Goal: Task Accomplishment & Management: Use online tool/utility

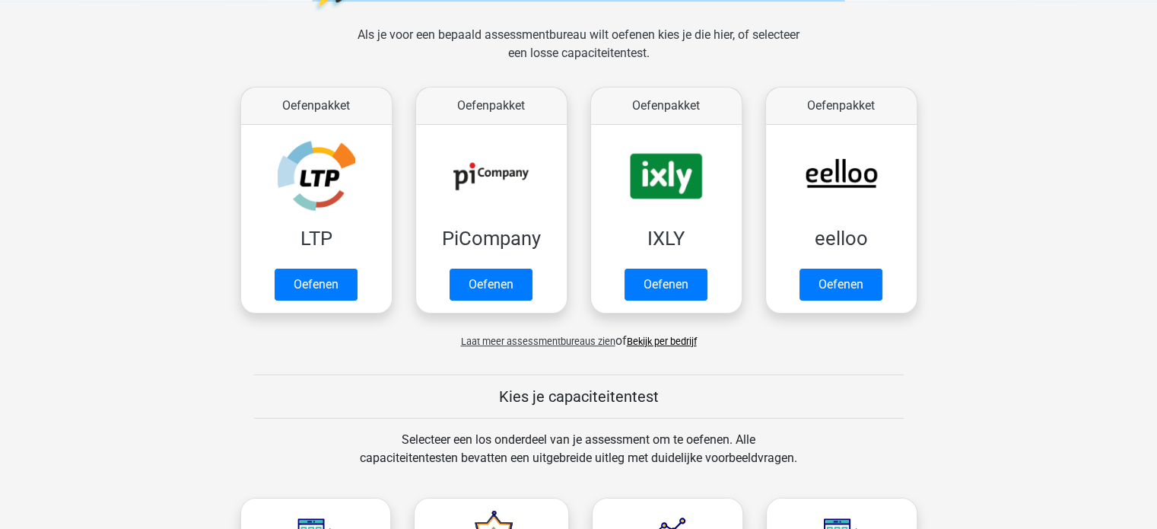
scroll to position [213, 0]
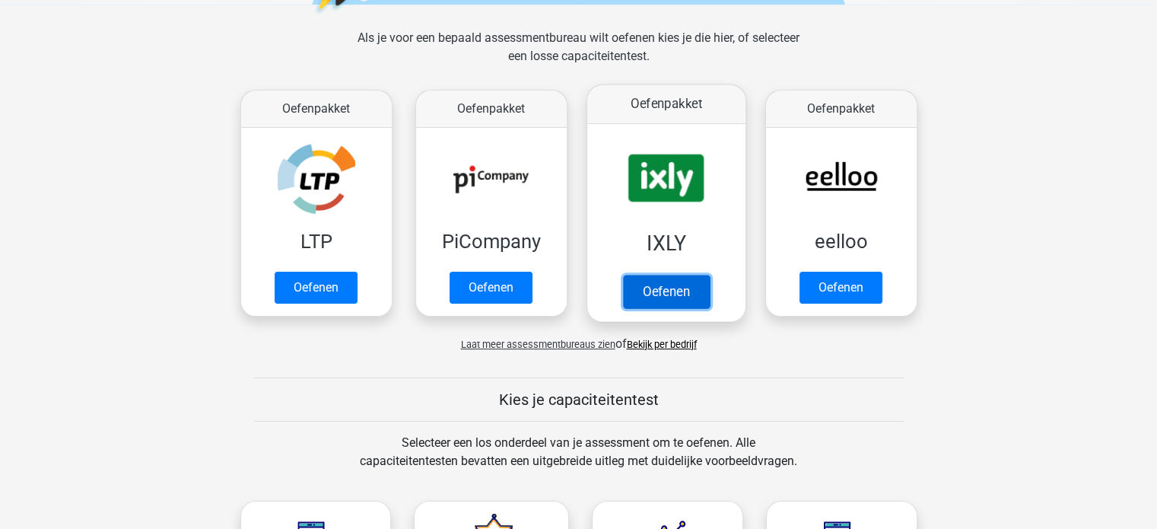
click at [660, 288] on link "Oefenen" at bounding box center [665, 291] width 87 height 33
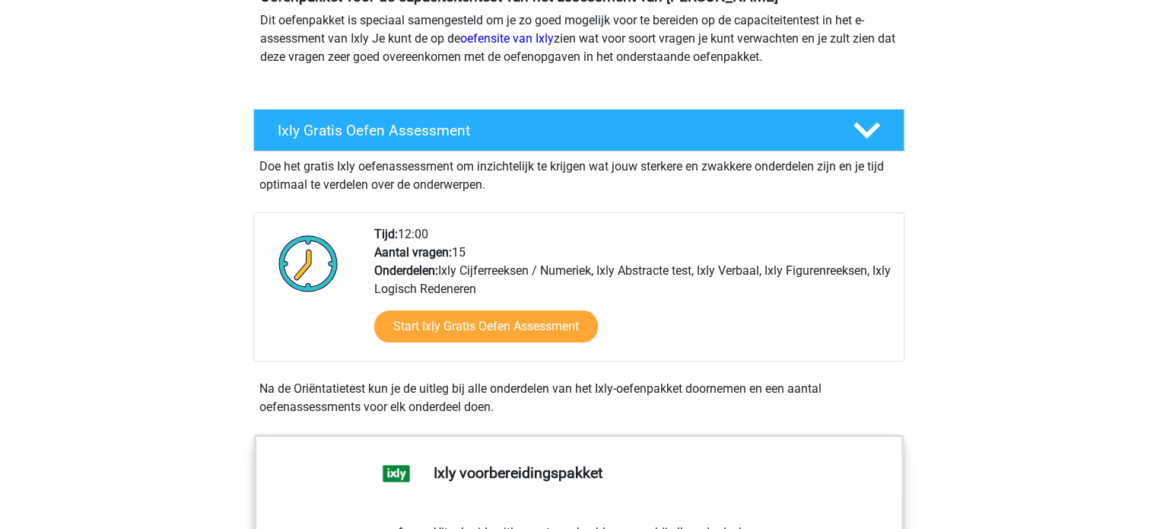
scroll to position [304, 0]
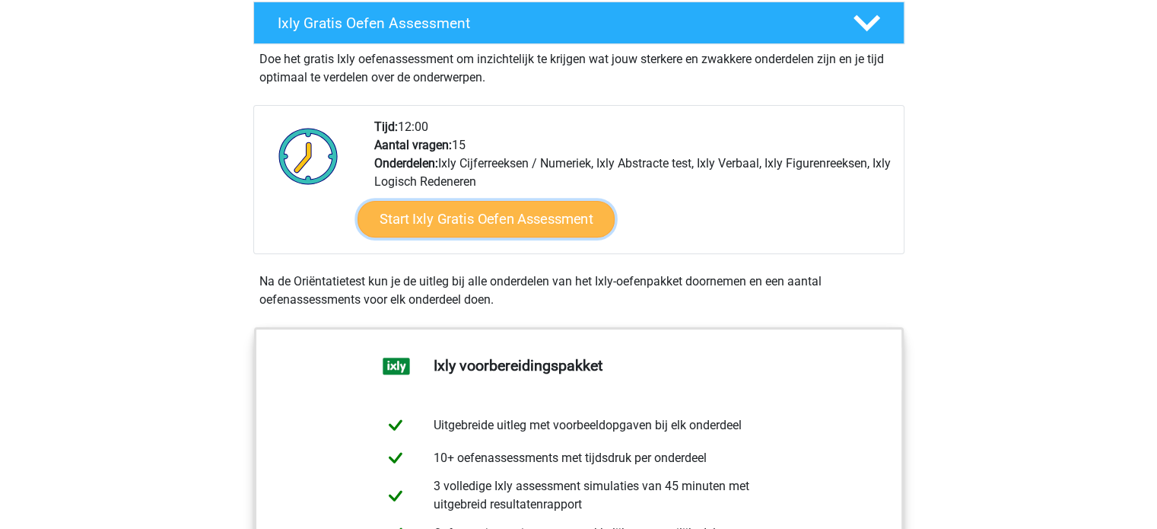
click at [520, 221] on link "Start Ixly Gratis Oefen Assessment" at bounding box center [485, 219] width 257 height 37
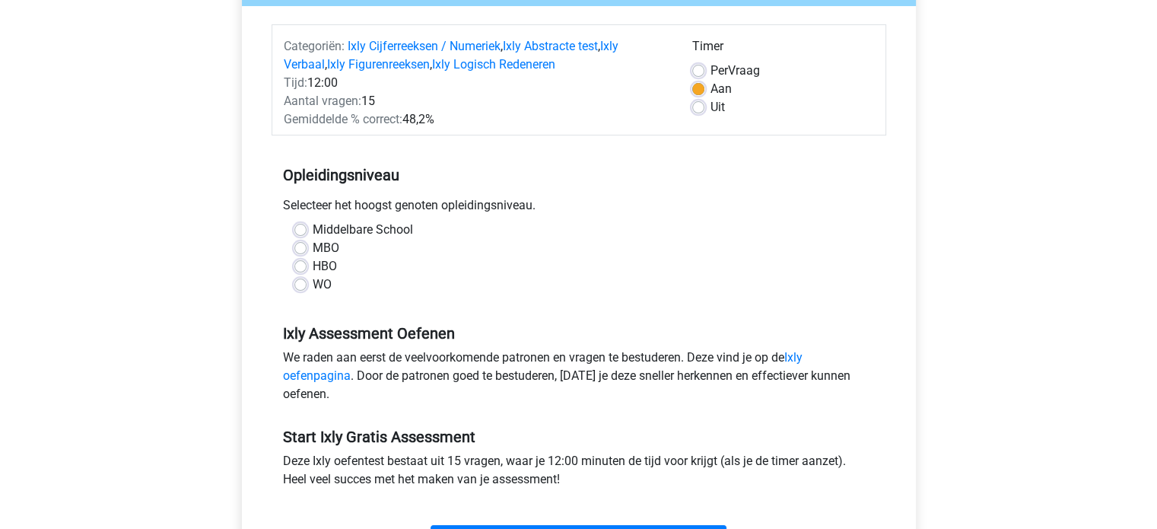
scroll to position [243, 0]
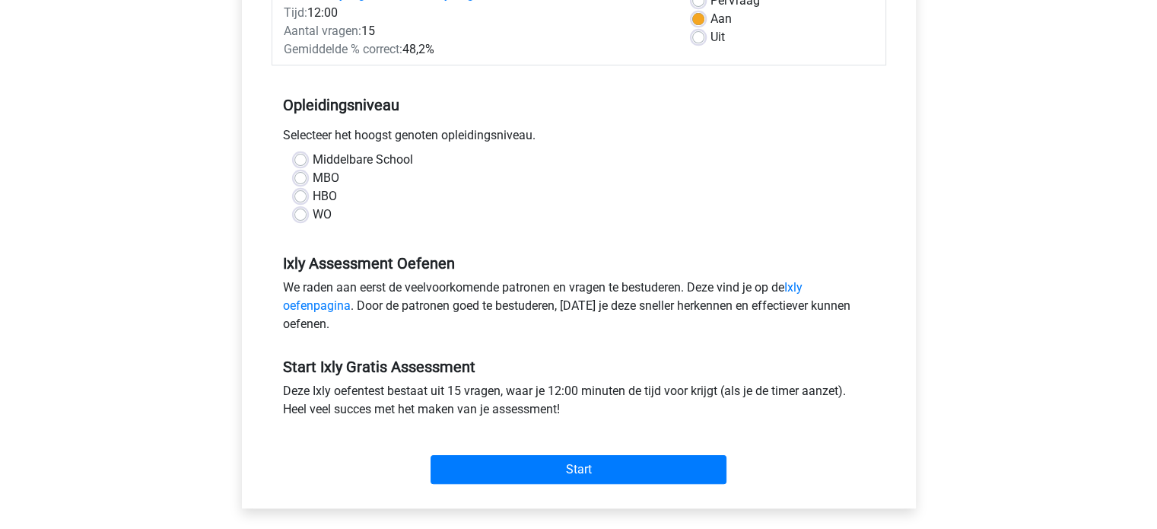
click at [313, 179] on label "MBO" at bounding box center [326, 178] width 27 height 18
click at [297, 179] on input "MBO" at bounding box center [300, 176] width 12 height 15
radio input "true"
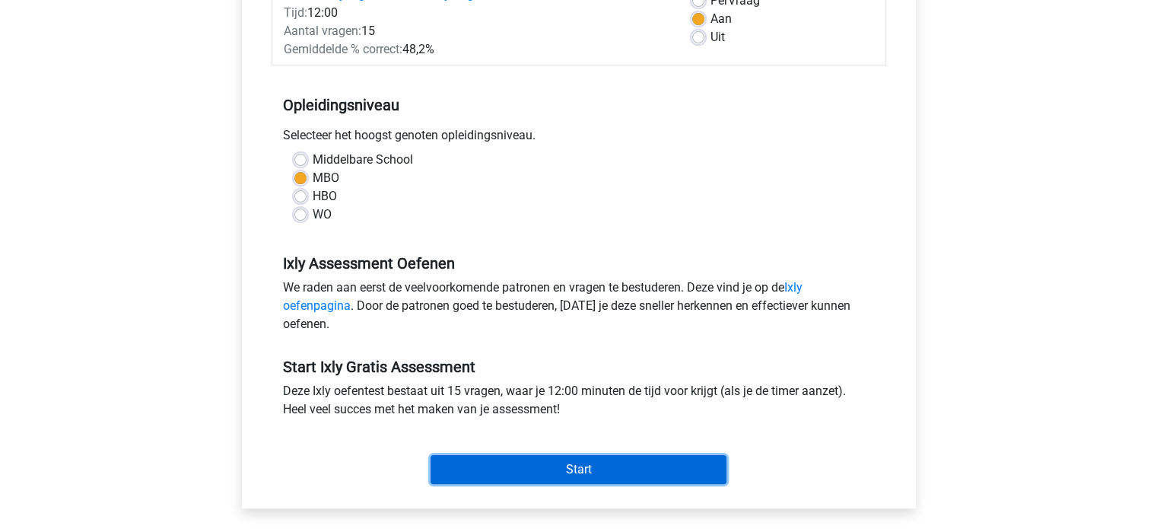
click at [480, 459] on input "Start" at bounding box center [579, 469] width 296 height 29
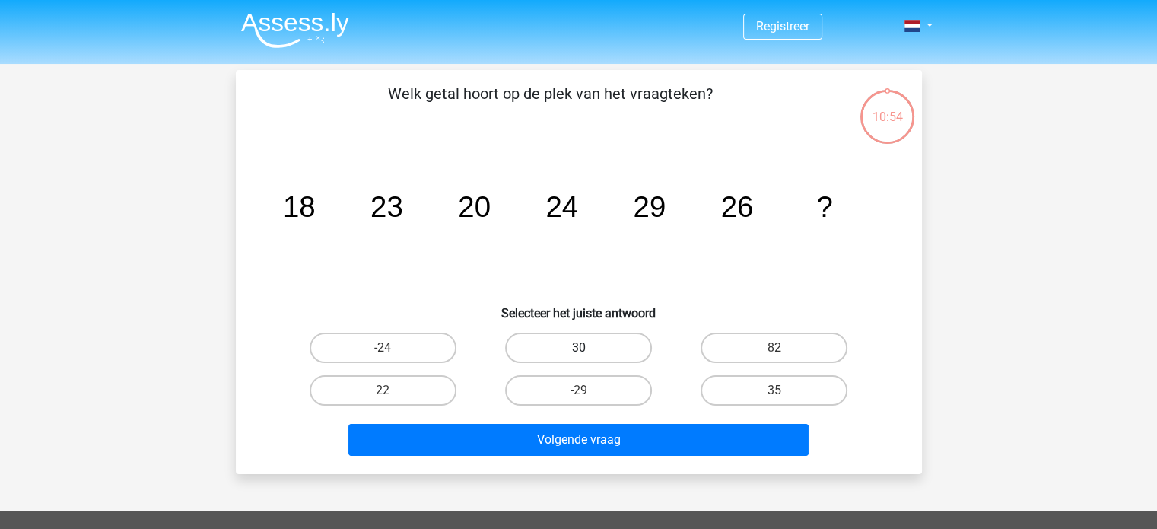
click at [597, 347] on label "30" at bounding box center [578, 348] width 147 height 30
click at [588, 348] on input "30" at bounding box center [583, 353] width 10 height 10
radio input "true"
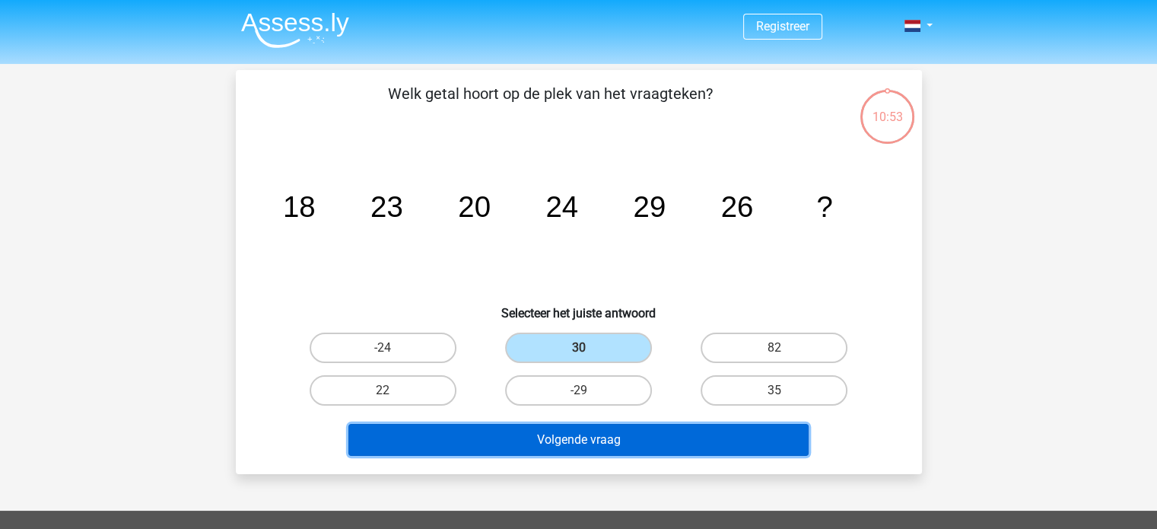
click at [587, 438] on button "Volgende vraag" at bounding box center [579, 440] width 460 height 32
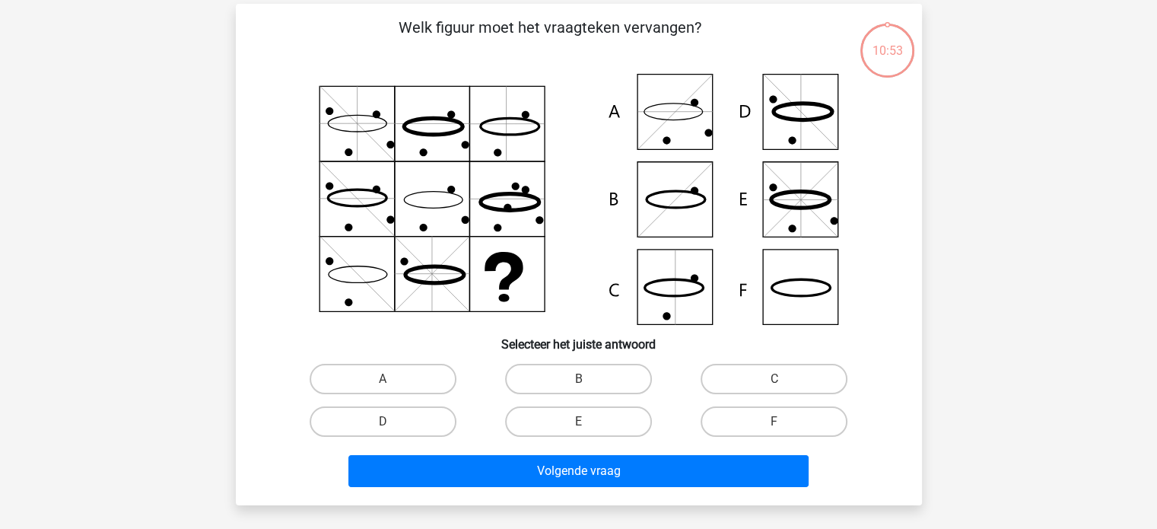
scroll to position [70, 0]
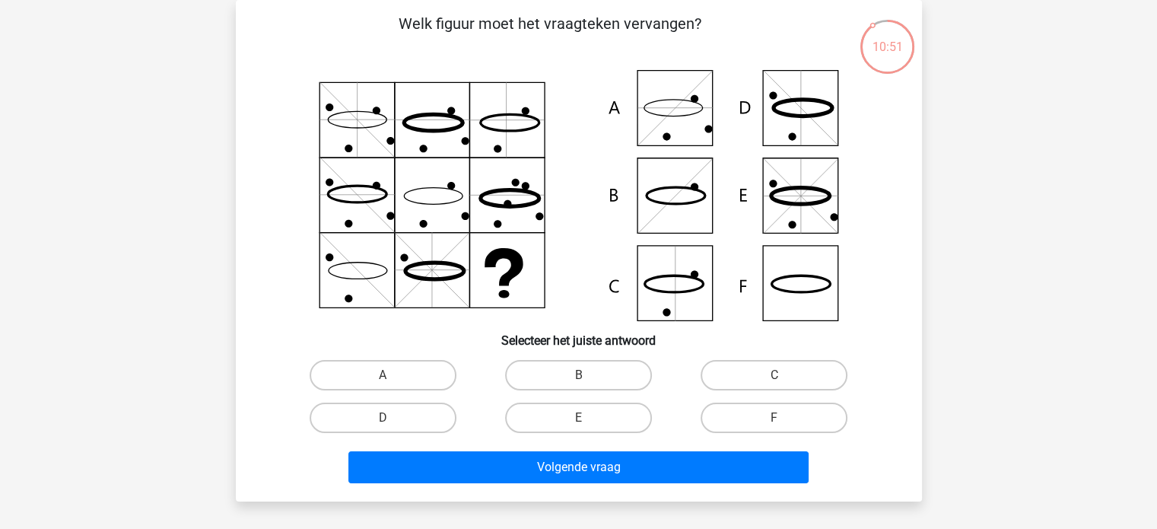
click at [986, 188] on div "Registreer" at bounding box center [578, 435] width 1157 height 1010
click at [413, 407] on label "D" at bounding box center [383, 418] width 147 height 30
click at [393, 418] on input "D" at bounding box center [388, 423] width 10 height 10
radio input "true"
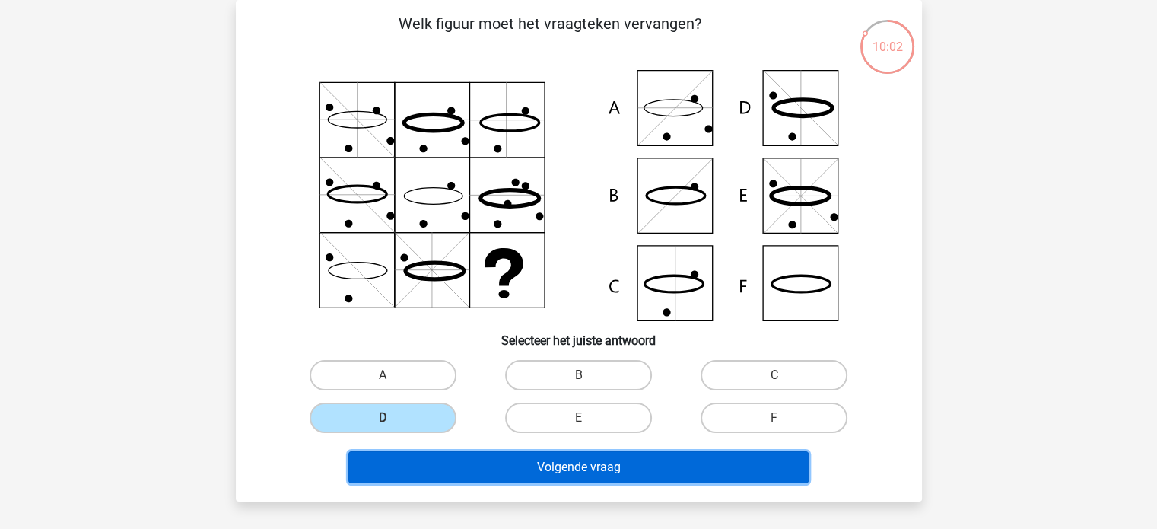
click at [432, 459] on button "Volgende vraag" at bounding box center [579, 467] width 460 height 32
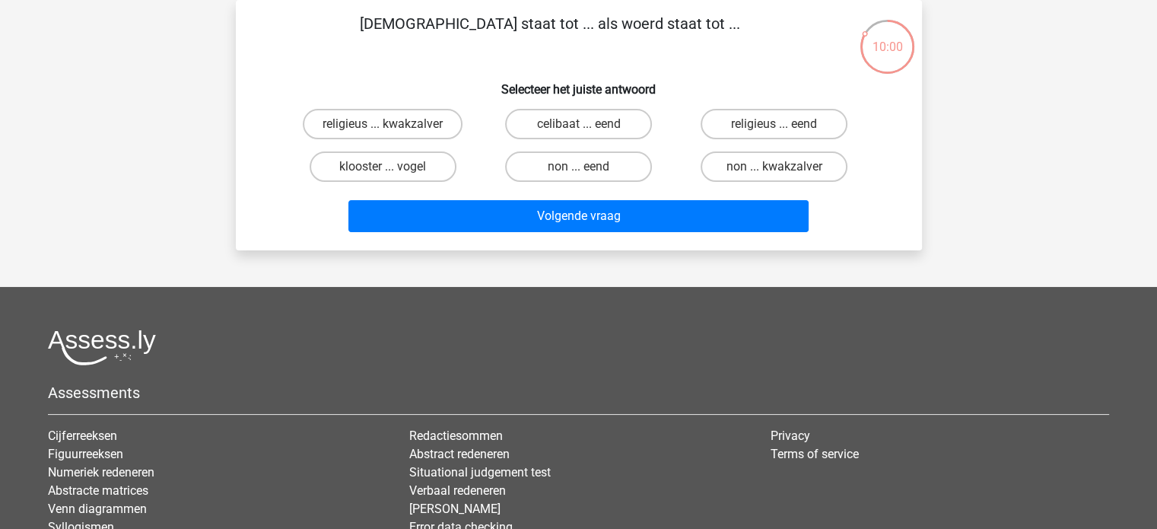
click at [652, 33] on p "[DEMOGRAPHIC_DATA] staat tot ... als woerd staat tot ..." at bounding box center [550, 35] width 581 height 46
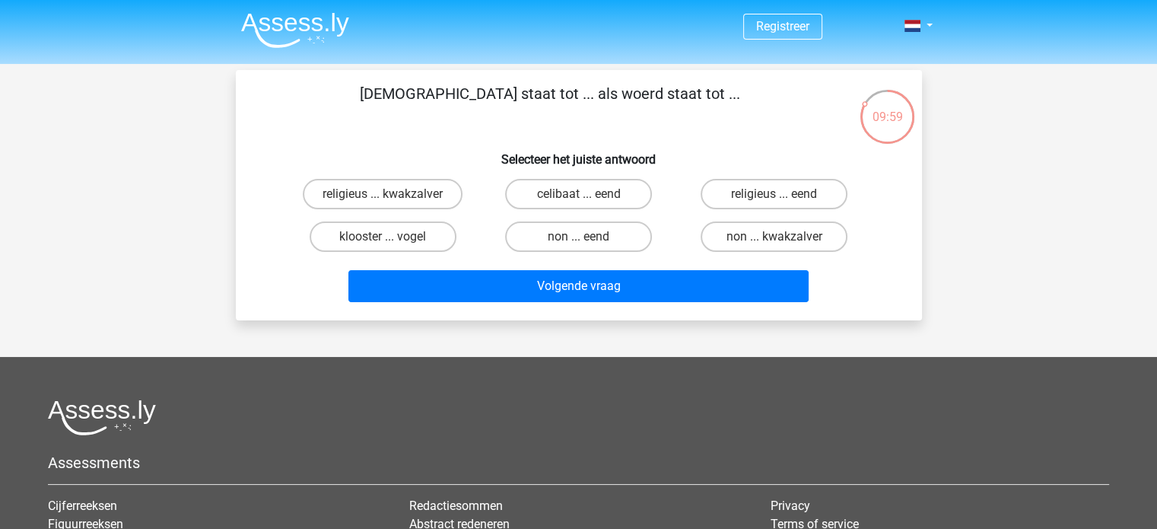
scroll to position [0, 0]
